Goal: Information Seeking & Learning: Find specific fact

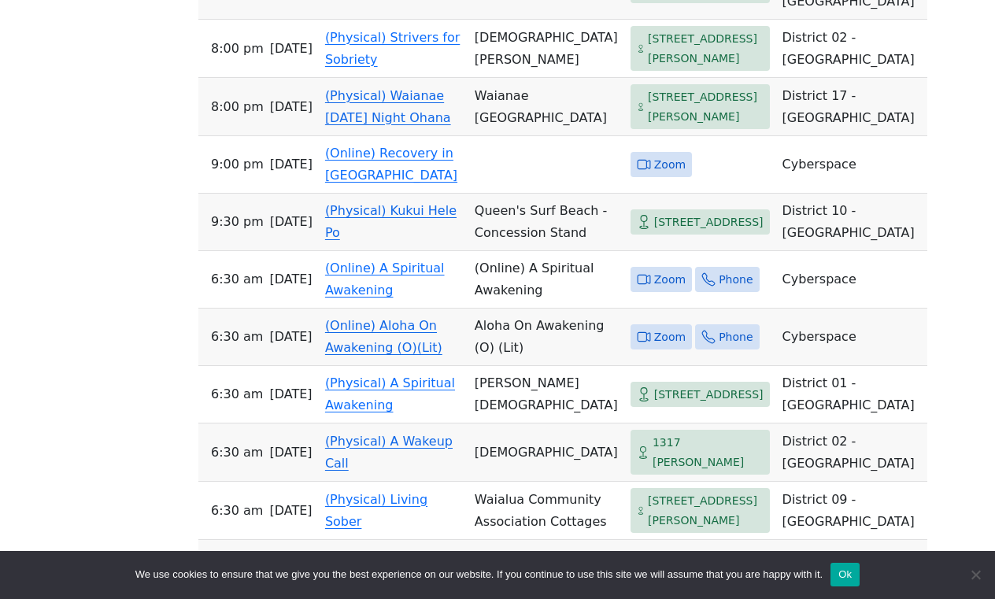
scroll to position [2453, 0]
click at [654, 175] on span "Zoom" at bounding box center [669, 166] width 31 height 20
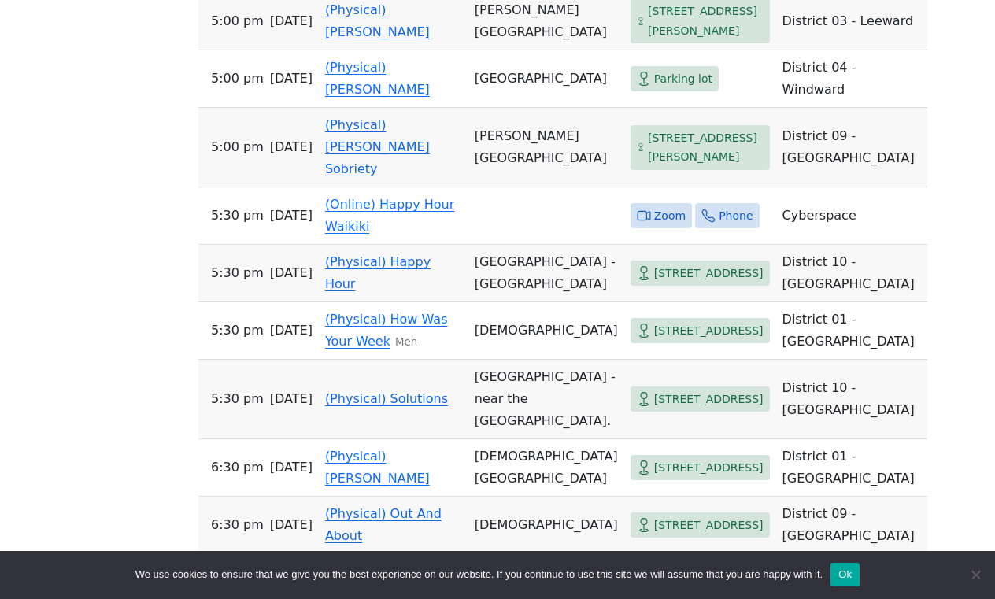
scroll to position [1025, 0]
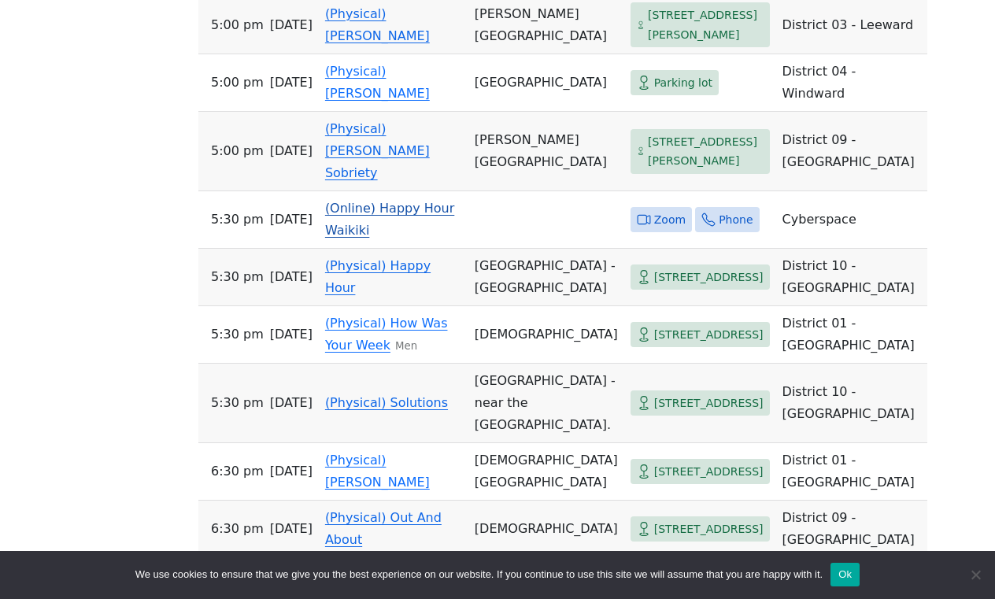
click at [654, 230] on span "Zoom" at bounding box center [669, 220] width 31 height 20
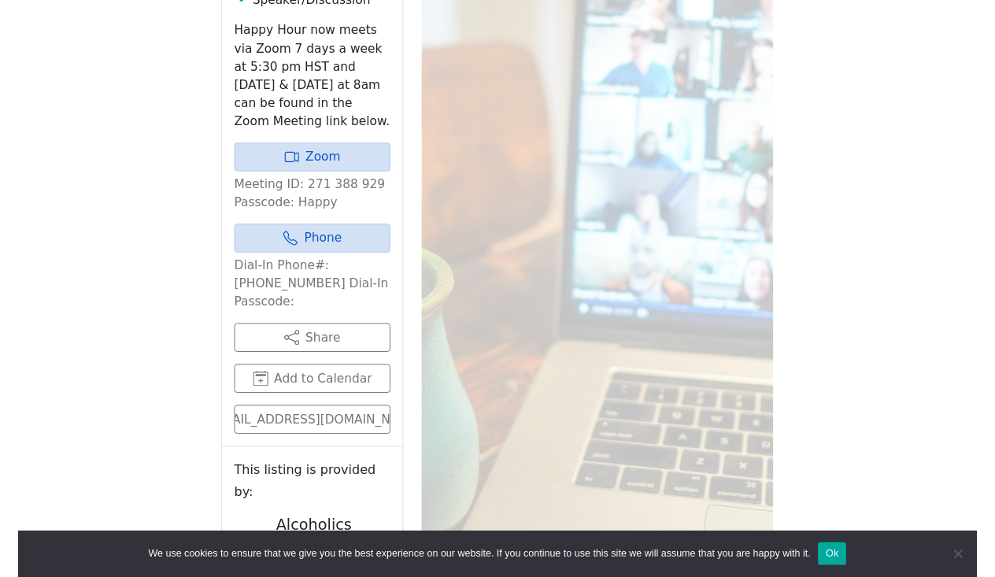
scroll to position [763, 0]
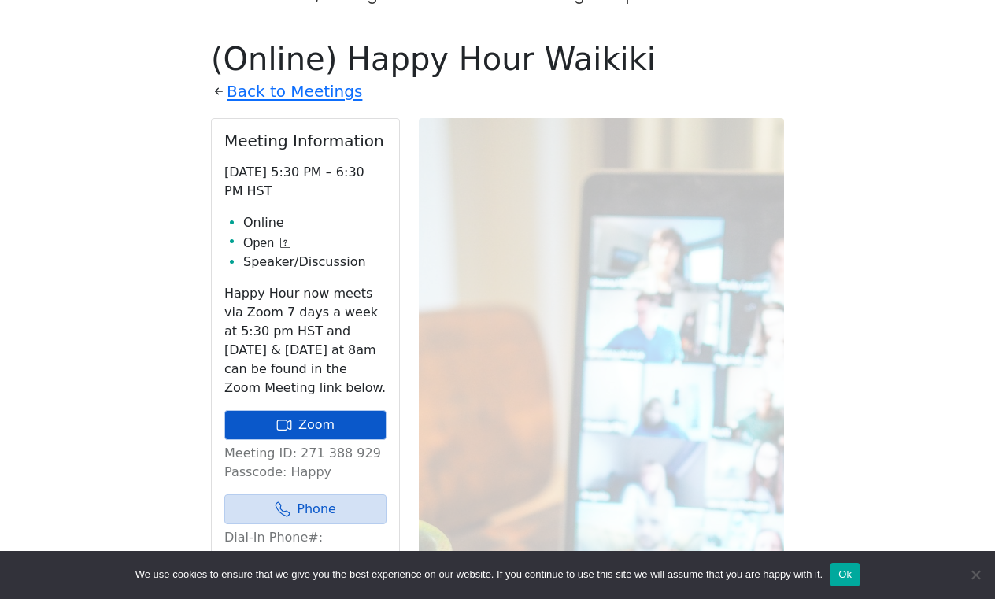
click at [306, 410] on link "Zoom" at bounding box center [305, 425] width 162 height 30
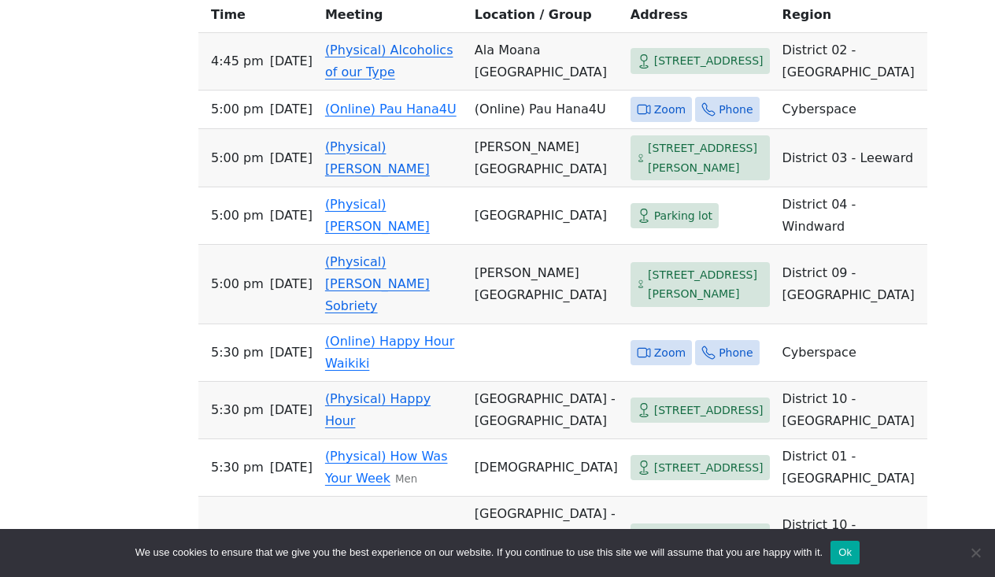
scroll to position [891, 0]
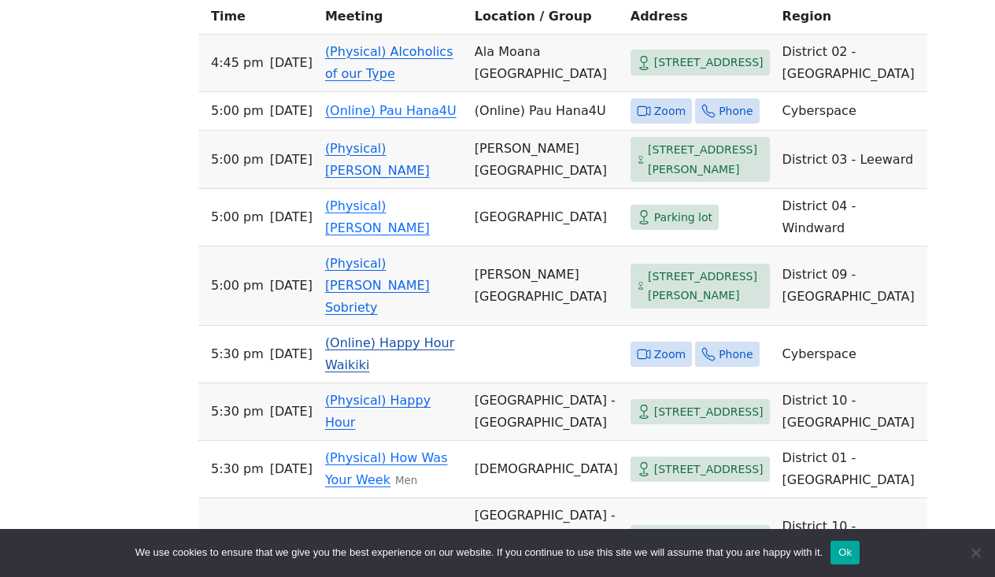
click at [654, 364] on span "Zoom" at bounding box center [669, 355] width 31 height 20
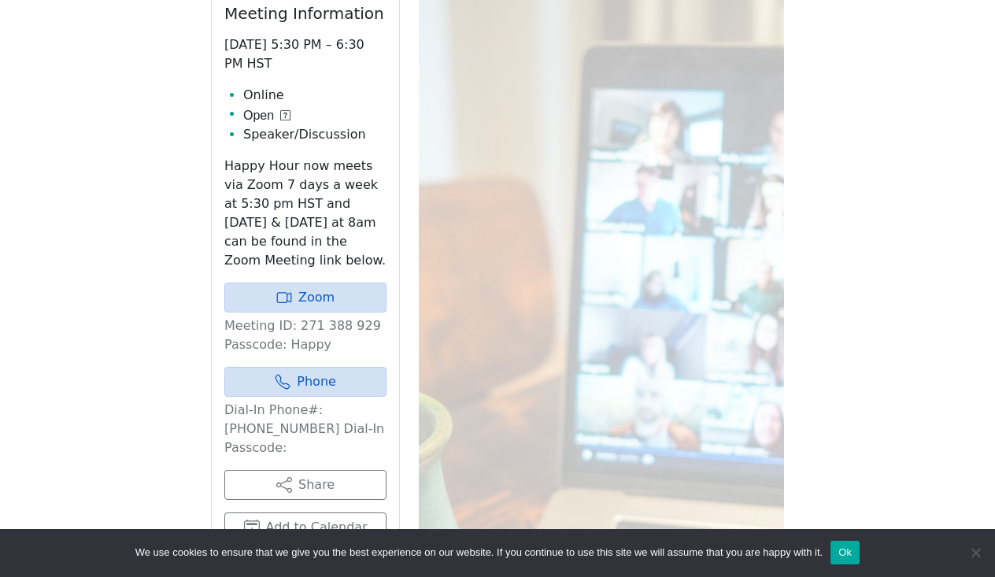
scroll to position [763, 0]
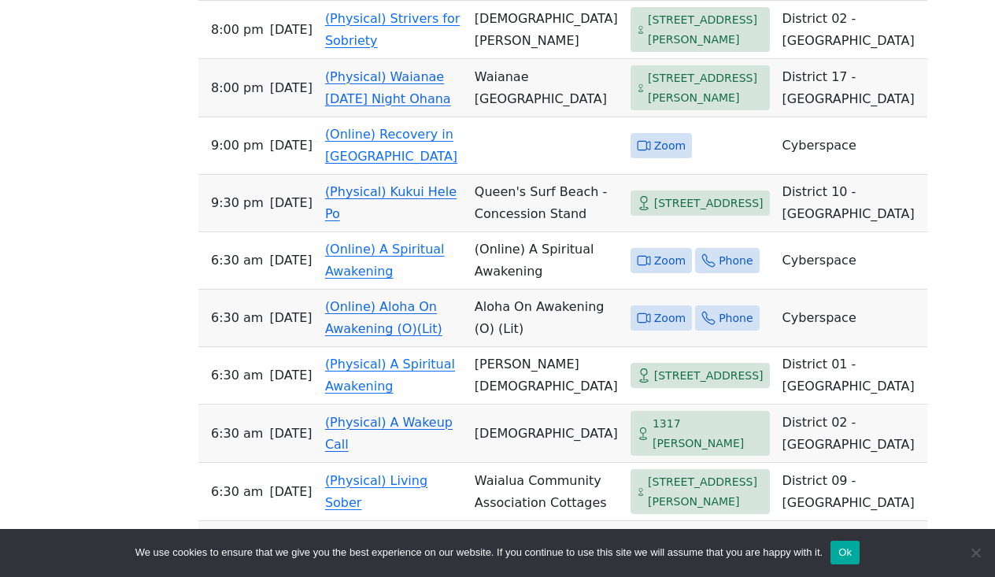
scroll to position [2473, 0]
click at [654, 155] on span "Zoom" at bounding box center [669, 145] width 31 height 20
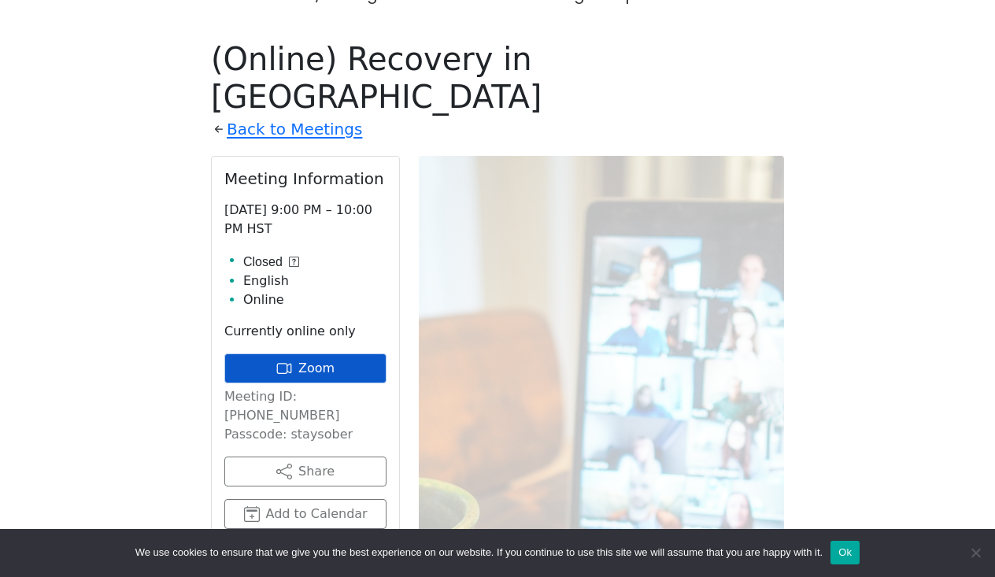
click at [323, 353] on link "Zoom" at bounding box center [305, 368] width 162 height 30
